Goal: Task Accomplishment & Management: Complete application form

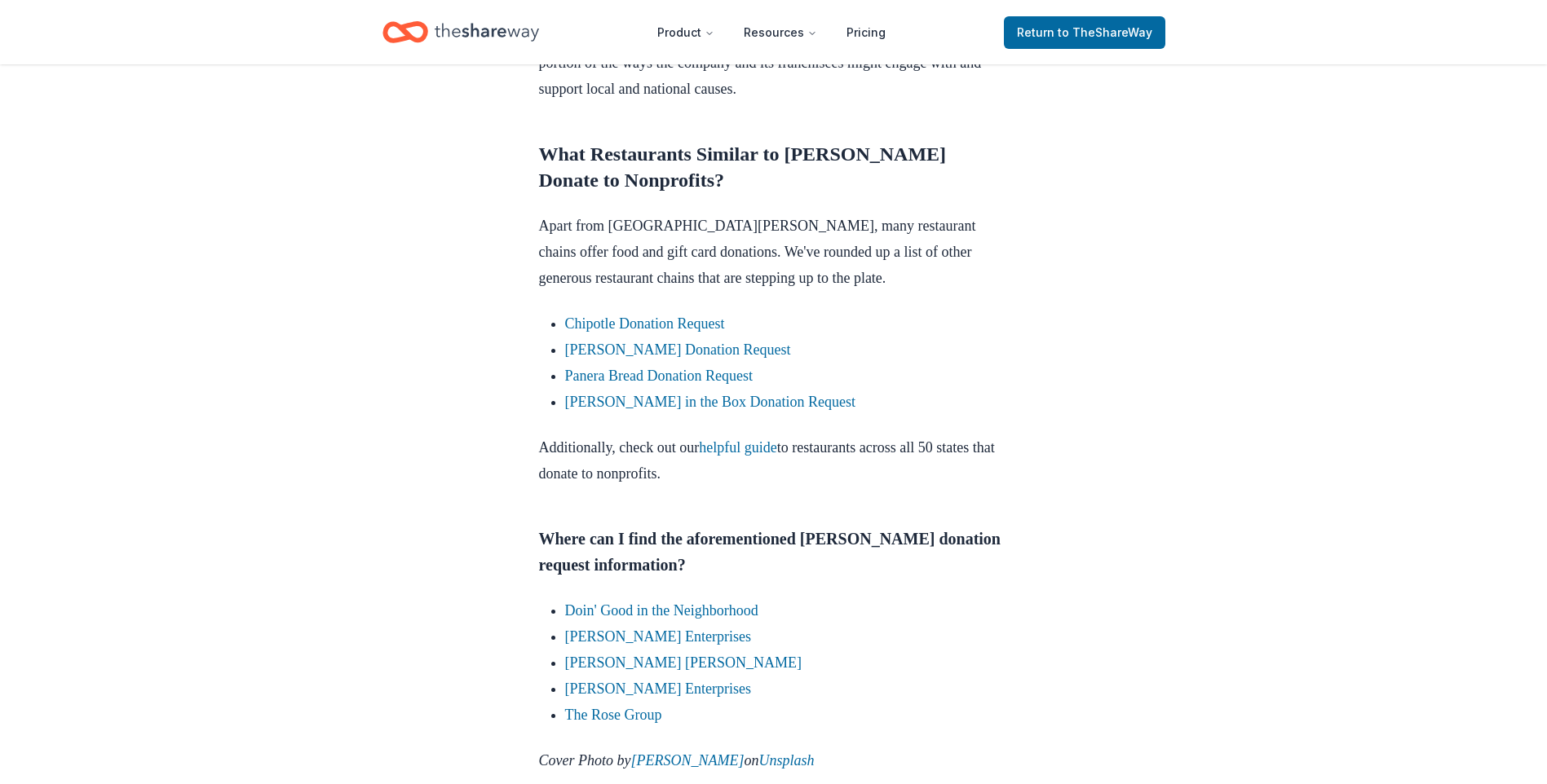
scroll to position [2490, 0]
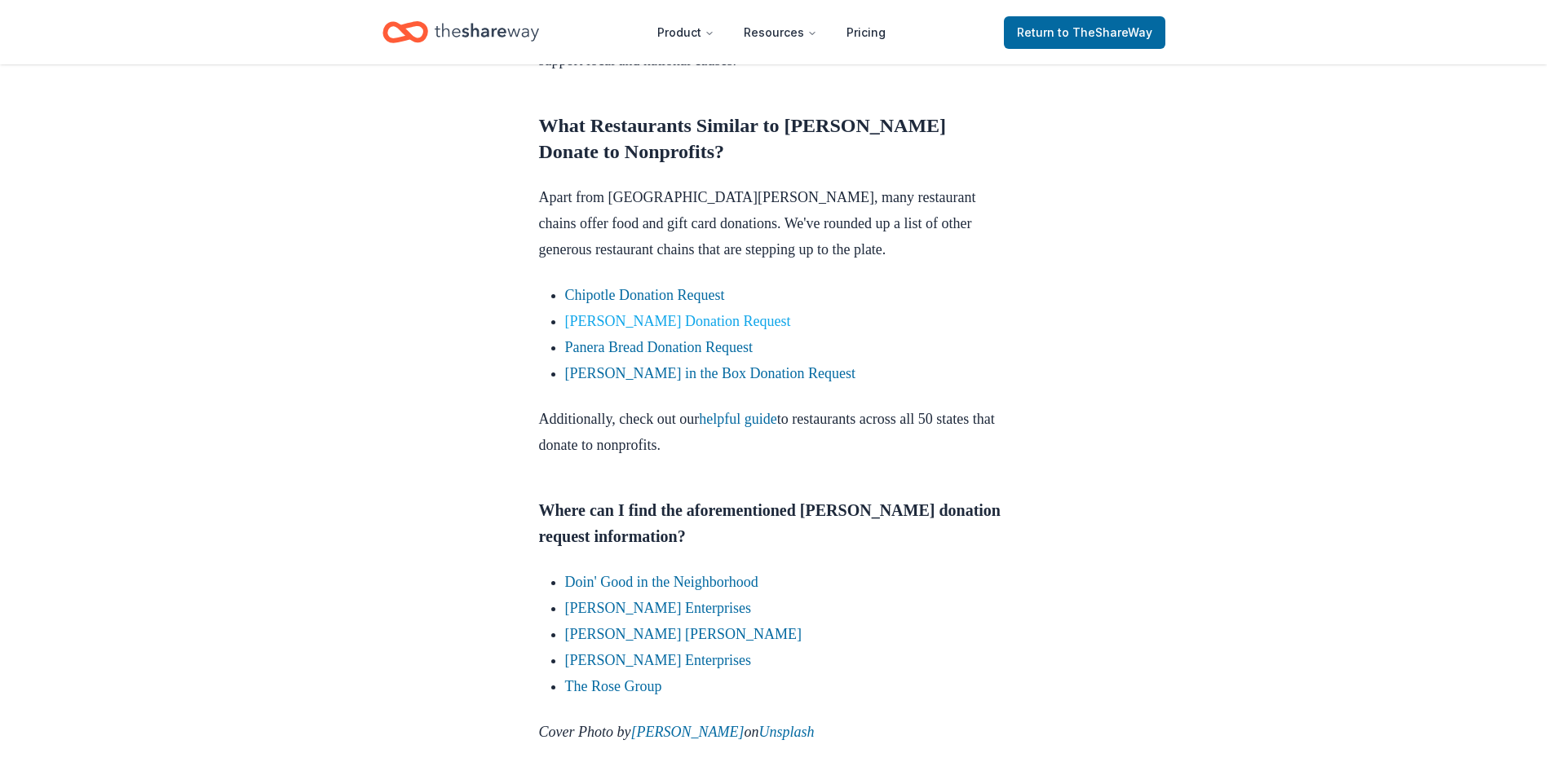
click at [652, 313] on link "[PERSON_NAME] Donation Request" at bounding box center [678, 321] width 226 height 16
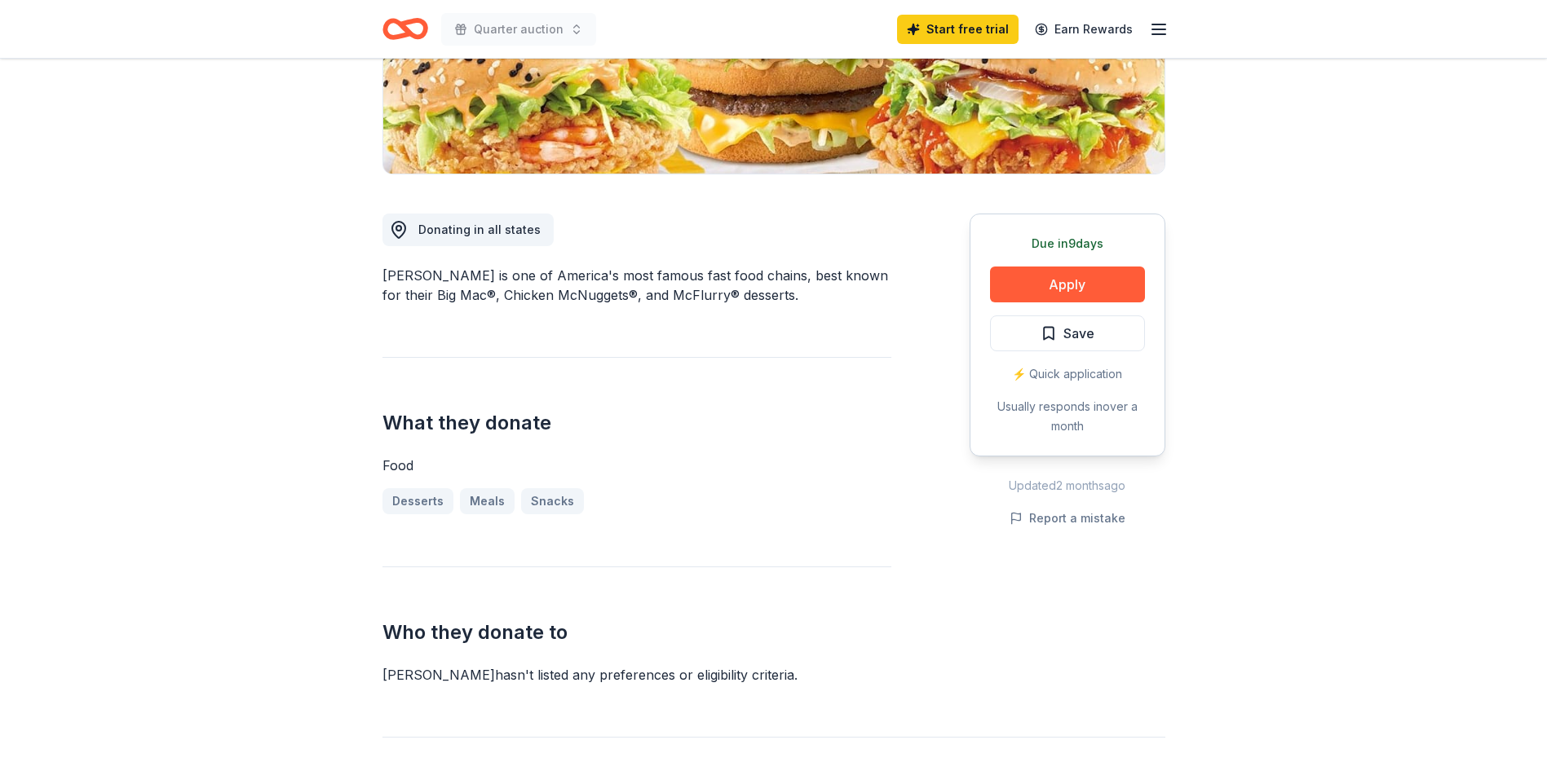
scroll to position [313, 0]
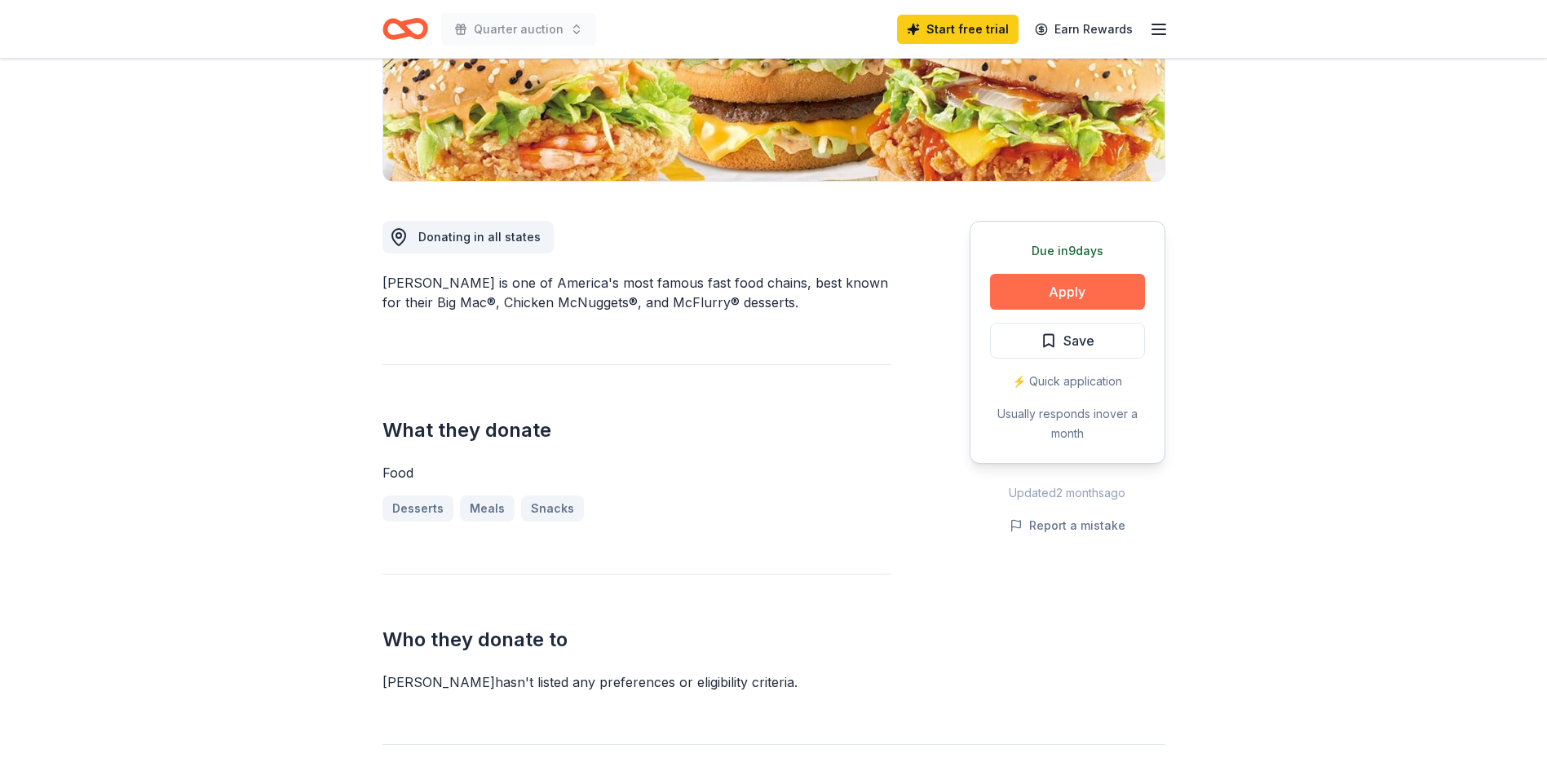
click at [1051, 289] on button "Apply" at bounding box center [1067, 292] width 155 height 36
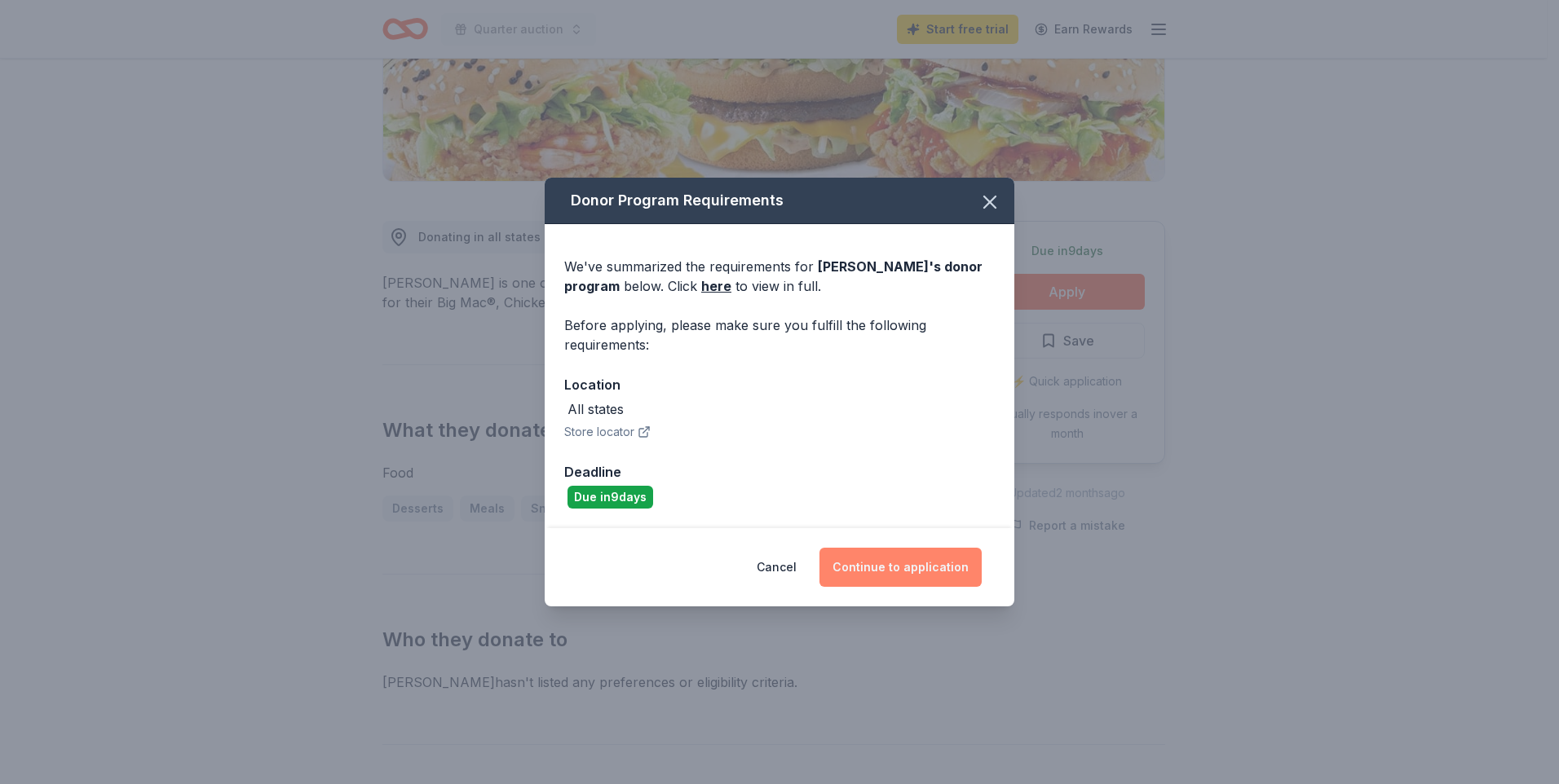
click at [888, 568] on button "Continue to application" at bounding box center [900, 568] width 162 height 40
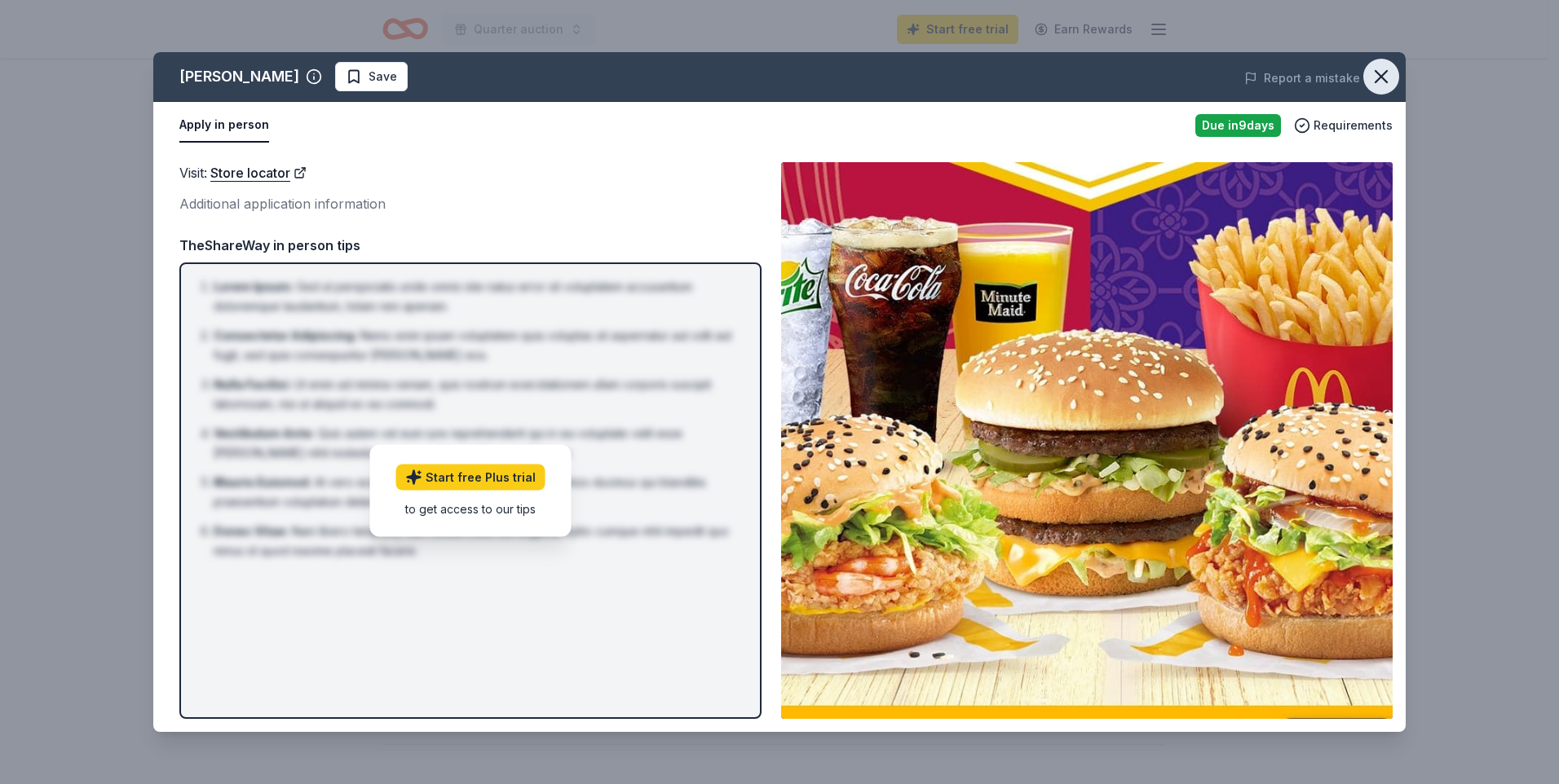
click at [1378, 77] on icon "button" at bounding box center [1381, 76] width 23 height 23
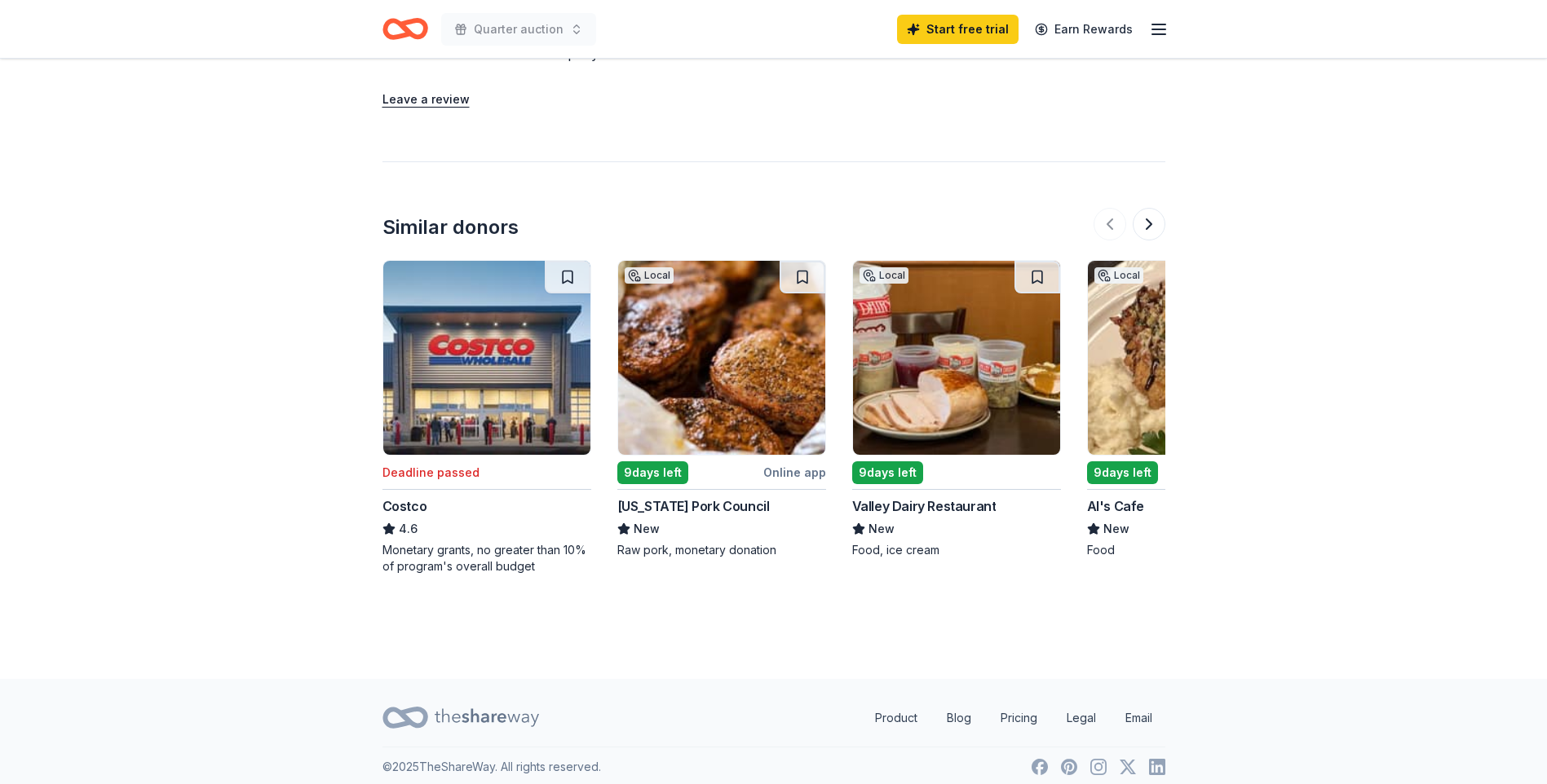
scroll to position [1492, 0]
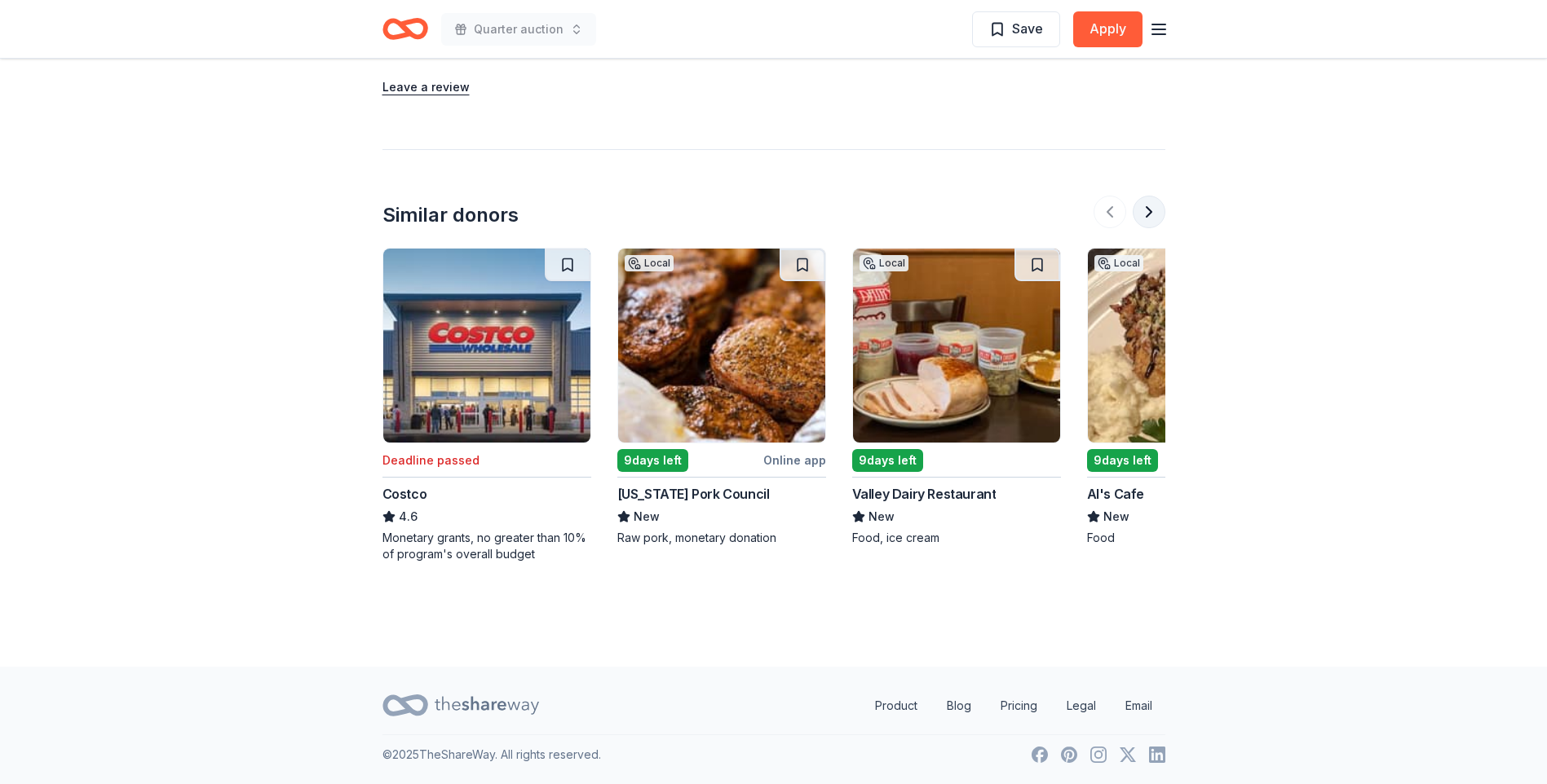
click at [1153, 216] on button at bounding box center [1148, 212] width 33 height 33
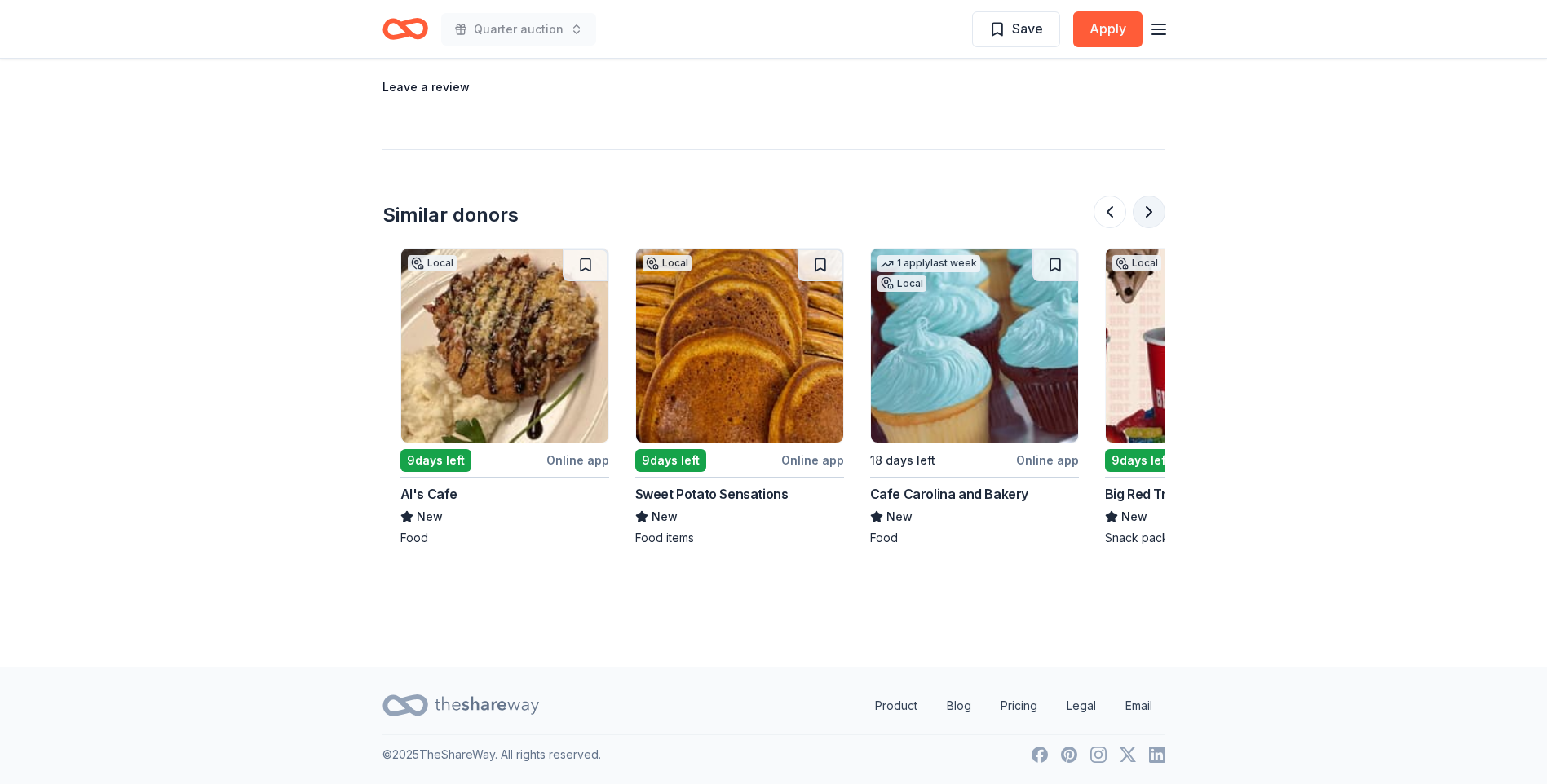
scroll to position [0, 704]
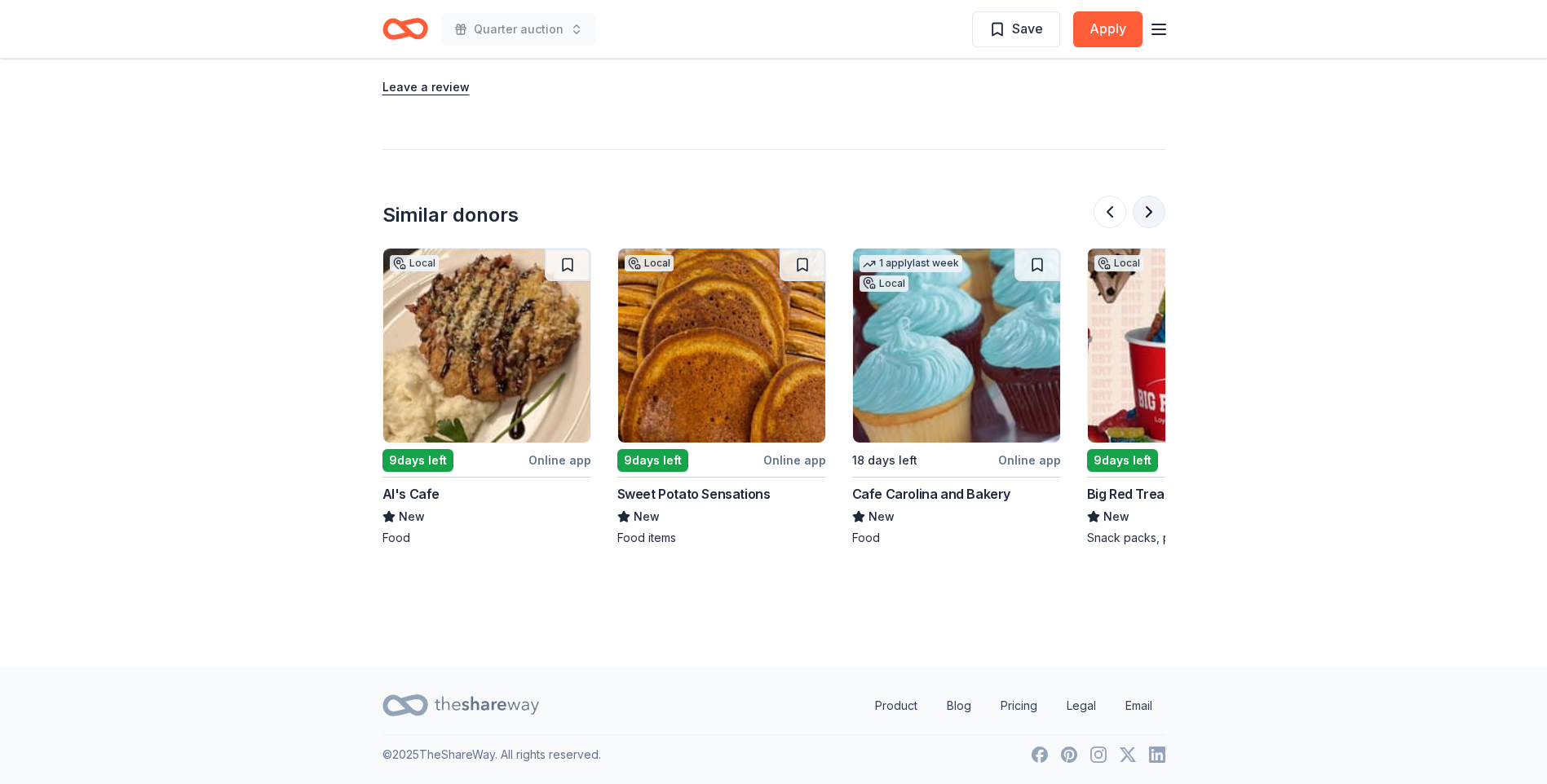
click at [1153, 216] on button at bounding box center [1148, 212] width 33 height 33
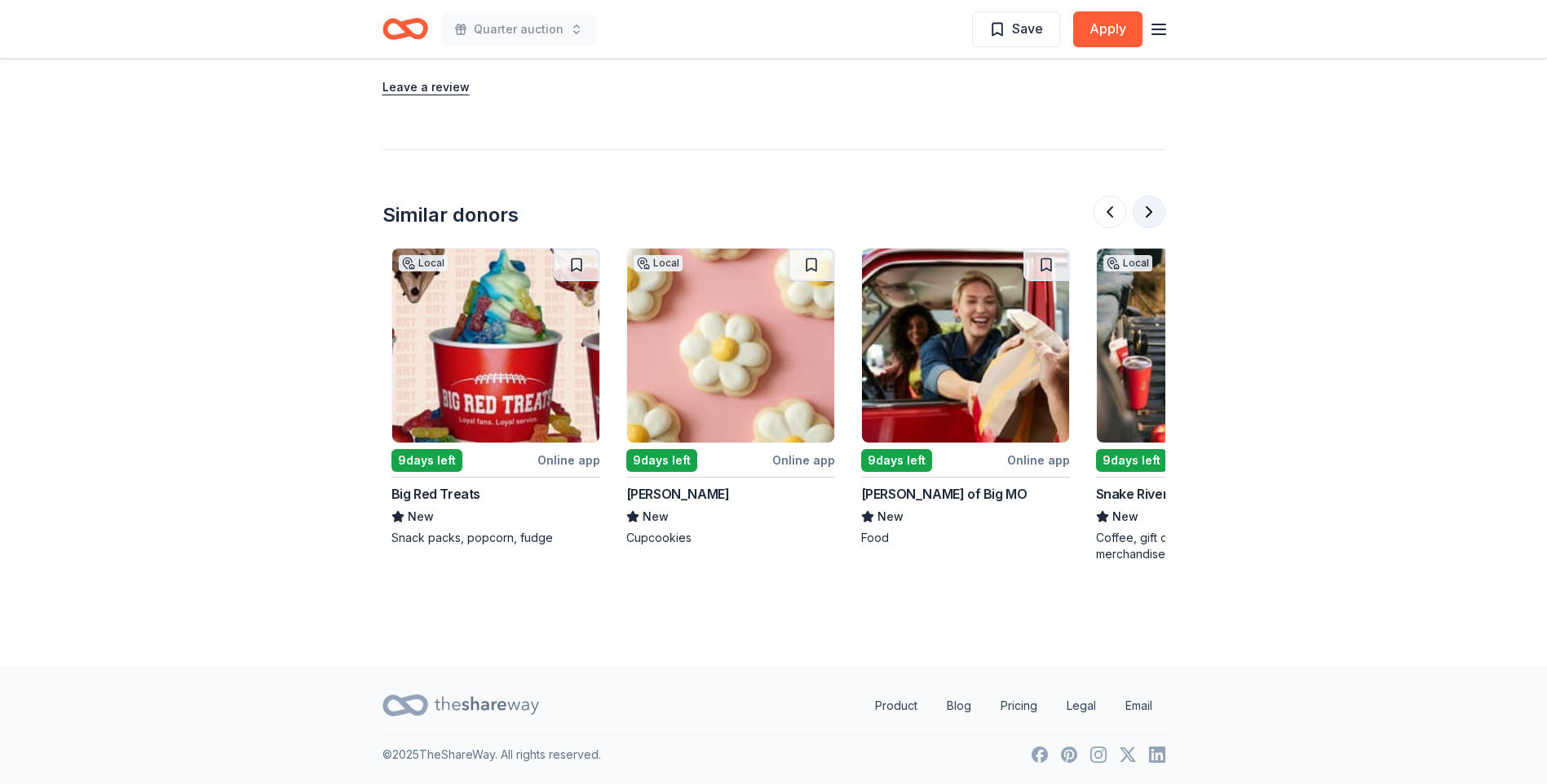
scroll to position [0, 1409]
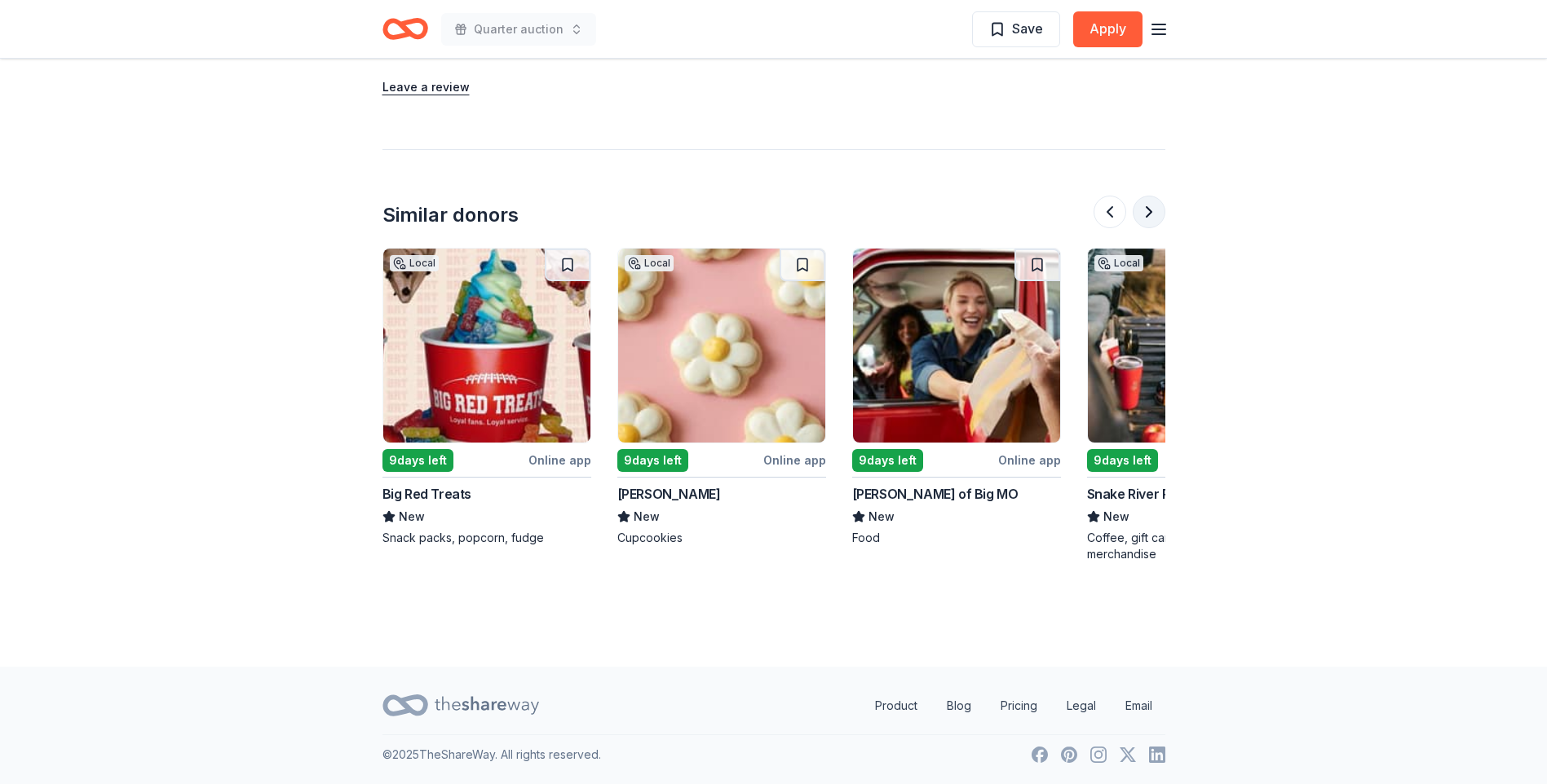
click at [1153, 216] on button at bounding box center [1148, 212] width 33 height 33
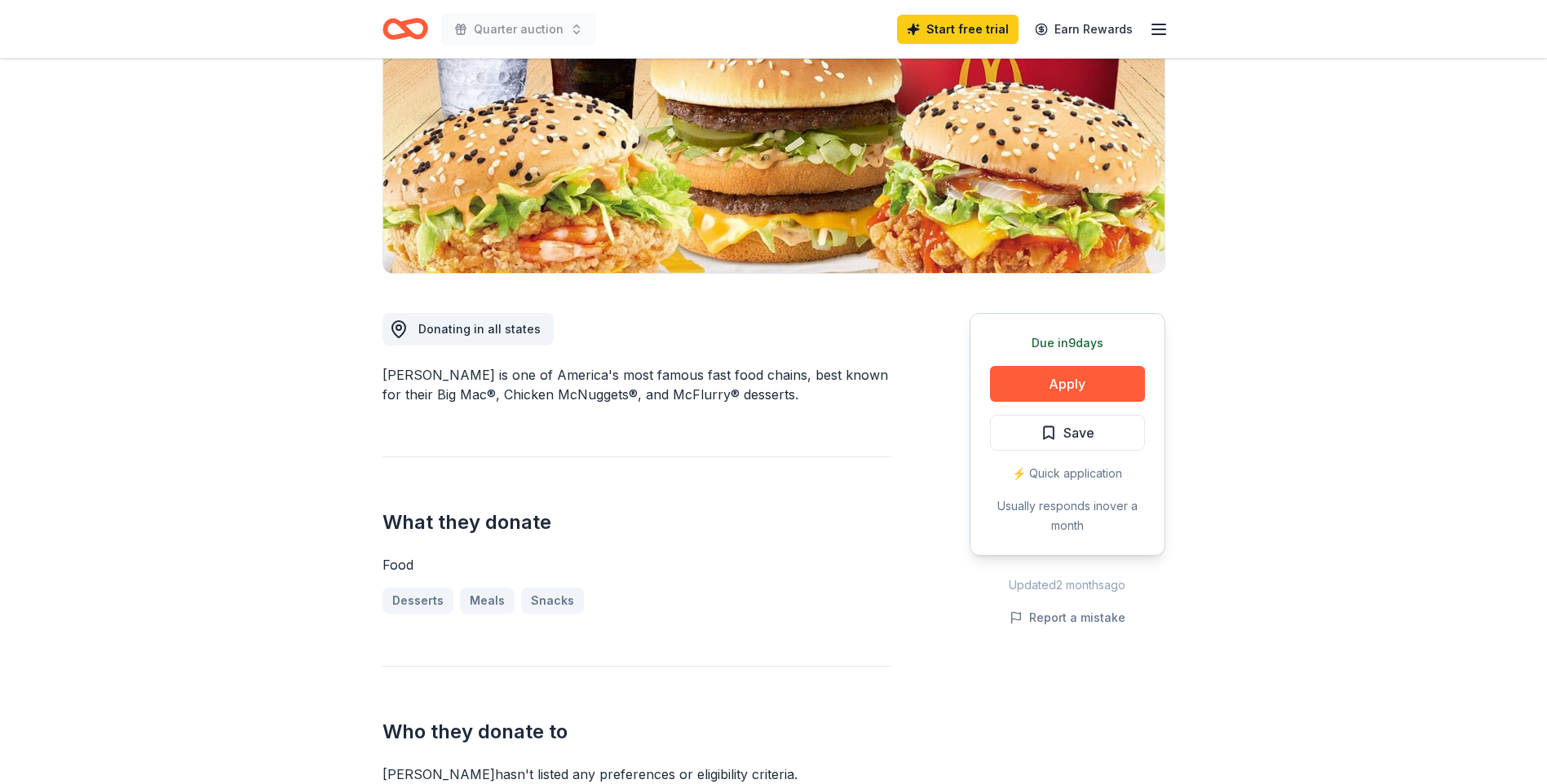
scroll to position [182, 0]
